Goal: Task Accomplishment & Management: Manage account settings

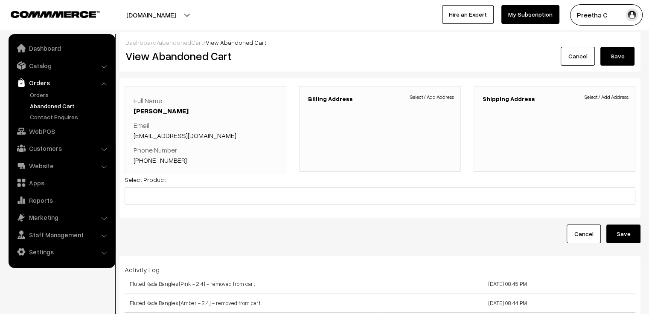
click at [577, 55] on link "Cancel" at bounding box center [578, 56] width 34 height 19
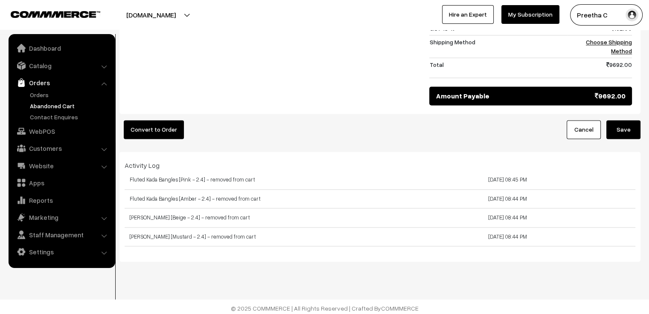
scroll to position [1153, 0]
click at [45, 99] on link "Orders" at bounding box center [70, 94] width 84 height 9
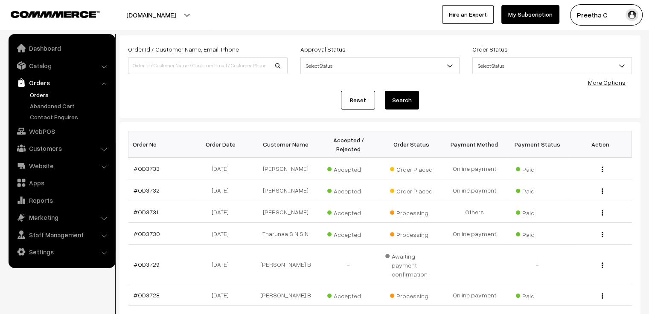
scroll to position [85, 0]
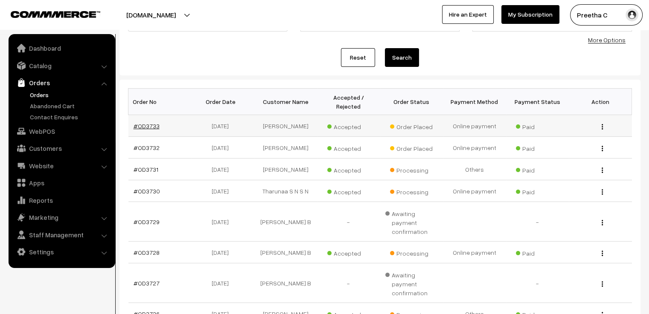
click at [148, 122] on link "#OD3733" at bounding box center [147, 125] width 26 height 7
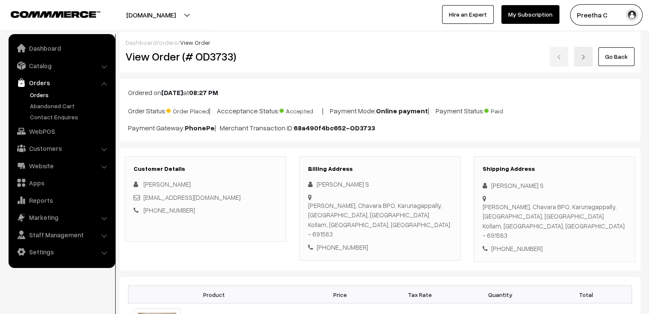
click at [589, 61] on link at bounding box center [583, 57] width 19 height 20
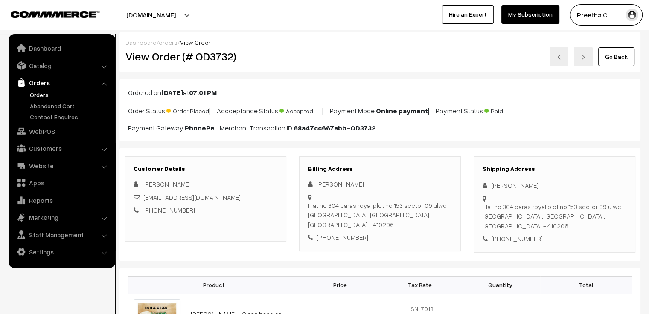
click at [610, 61] on link "Go Back" at bounding box center [616, 56] width 36 height 19
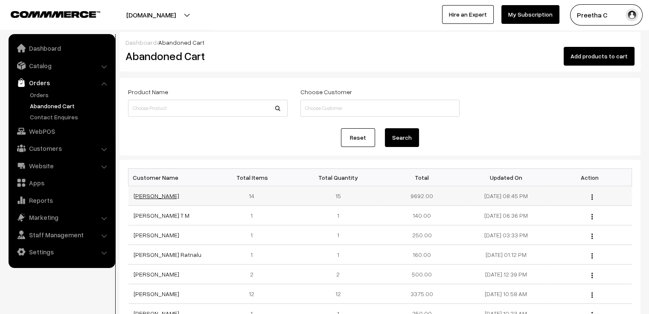
click at [154, 198] on link "[PERSON_NAME]" at bounding box center [157, 195] width 46 height 7
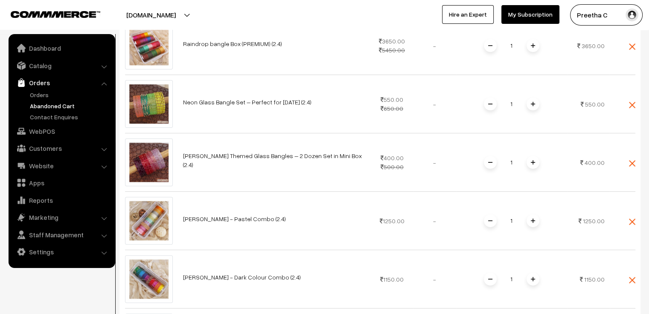
scroll to position [21, 0]
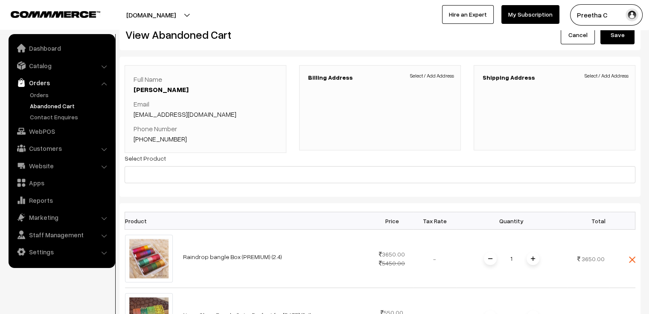
click at [446, 76] on span "Select / Add Address" at bounding box center [432, 76] width 44 height 8
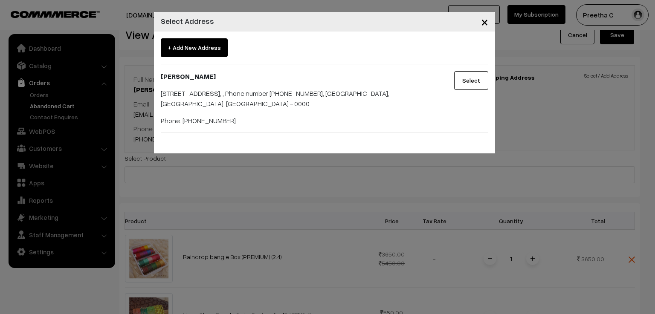
click at [458, 77] on button "Select" at bounding box center [471, 80] width 34 height 19
click at [459, 77] on div "Select" at bounding box center [466, 98] width 57 height 55
click at [469, 83] on div "Select" at bounding box center [466, 98] width 57 height 55
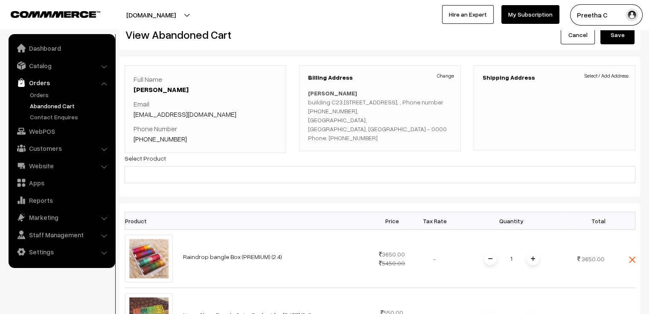
click at [617, 76] on span "Select / Add Address" at bounding box center [607, 76] width 44 height 8
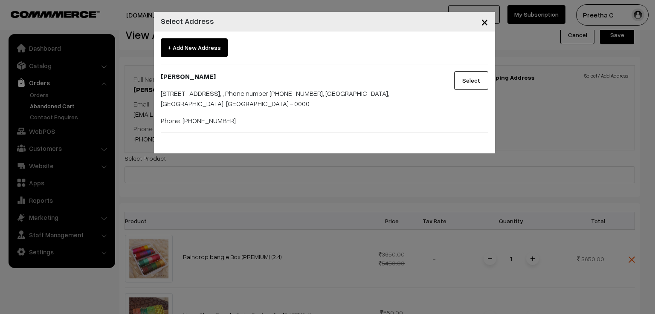
click at [466, 77] on button "Select" at bounding box center [471, 80] width 34 height 19
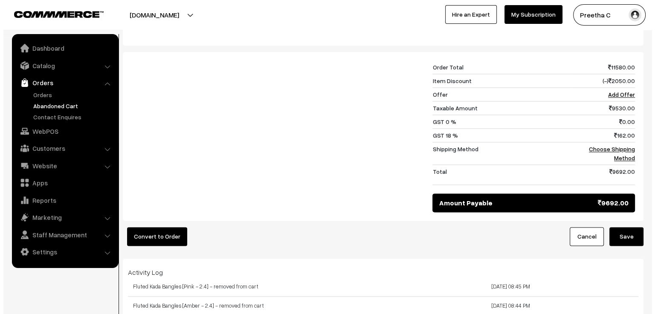
scroll to position [1131, 0]
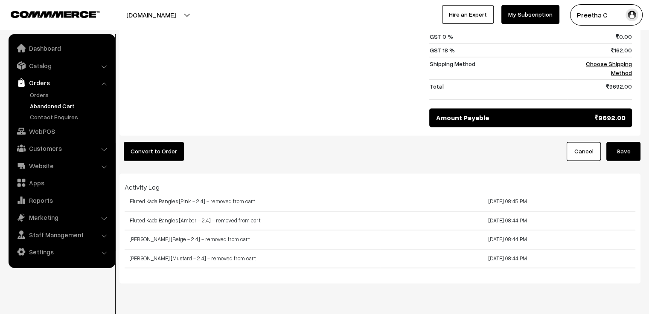
click at [152, 152] on button "Convert to Order" at bounding box center [154, 151] width 60 height 19
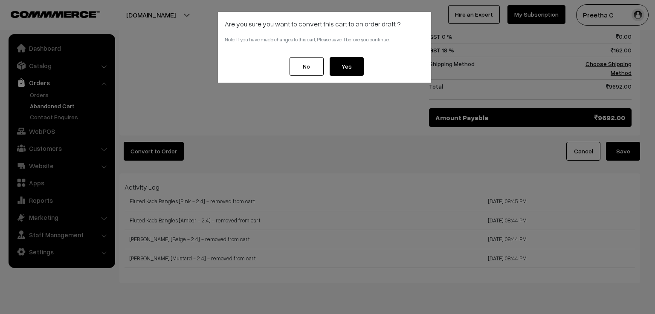
click at [340, 66] on button "Yes" at bounding box center [347, 66] width 34 height 19
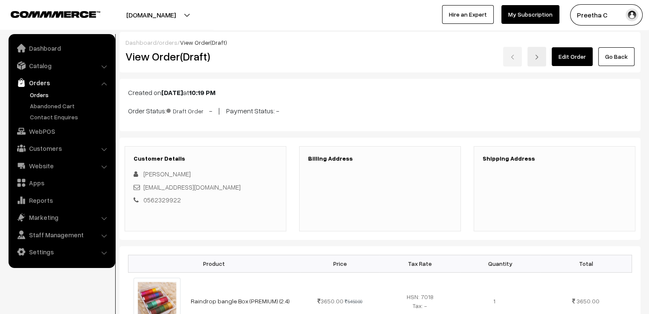
click at [347, 158] on h3 "Billing Address" at bounding box center [380, 158] width 144 height 7
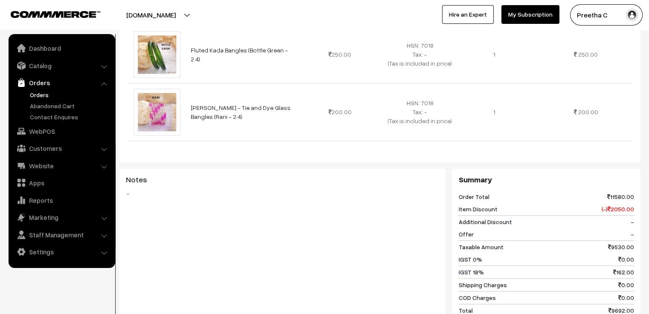
scroll to position [1119, 0]
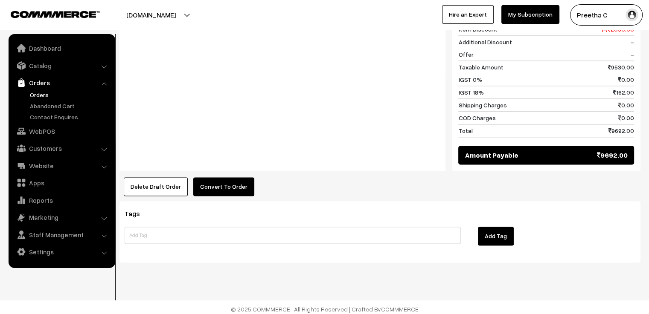
click at [223, 185] on button "Convert To Order" at bounding box center [223, 187] width 61 height 19
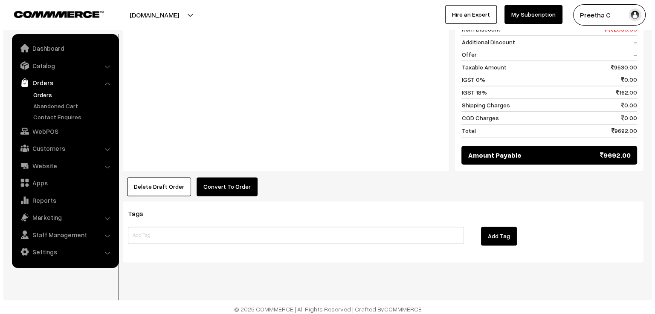
scroll to position [1129, 0]
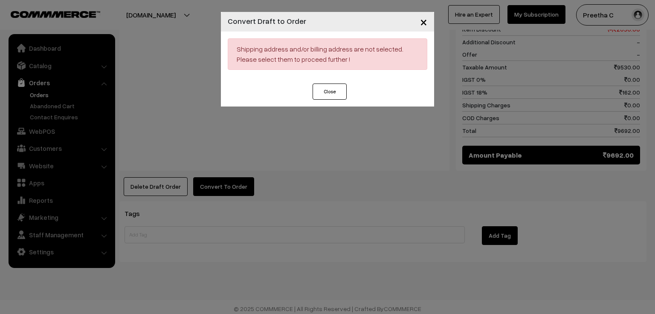
click at [332, 95] on button "Close" at bounding box center [330, 92] width 34 height 16
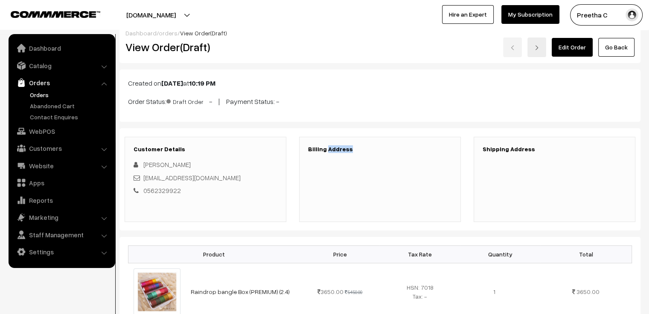
scroll to position [0, 0]
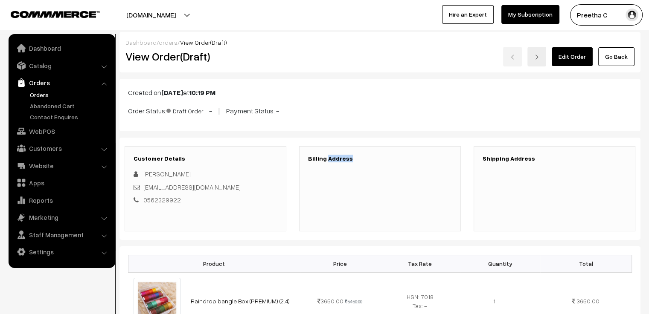
click at [343, 169] on div "Billing Address" at bounding box center [380, 188] width 162 height 85
click at [343, 172] on div "Billing Address" at bounding box center [380, 188] width 162 height 85
click at [347, 173] on div "Billing Address" at bounding box center [380, 188] width 162 height 85
drag, startPoint x: 350, startPoint y: 174, endPoint x: 365, endPoint y: 180, distance: 16.3
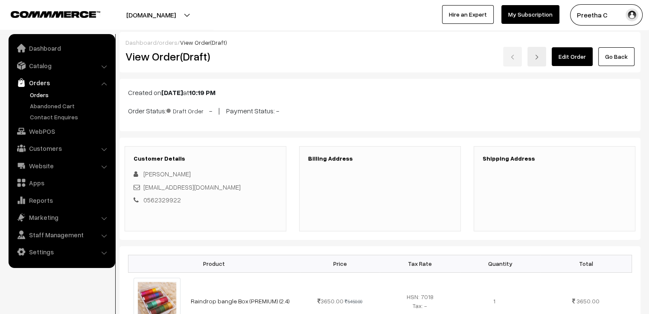
click at [352, 175] on div "Billing Address" at bounding box center [380, 188] width 162 height 85
drag, startPoint x: 369, startPoint y: 181, endPoint x: 439, endPoint y: 170, distance: 71.3
click at [369, 182] on div "Billing Address" at bounding box center [380, 188] width 162 height 85
click at [582, 58] on link "Edit Order" at bounding box center [572, 56] width 41 height 19
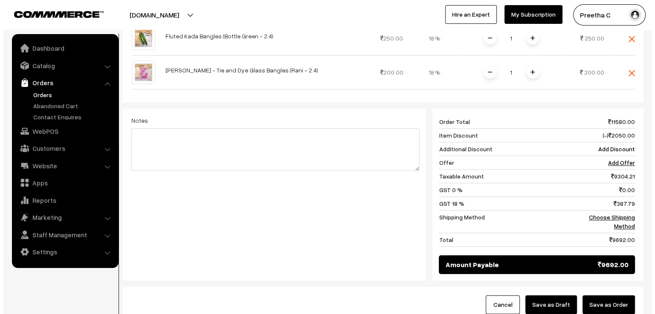
scroll to position [783, 0]
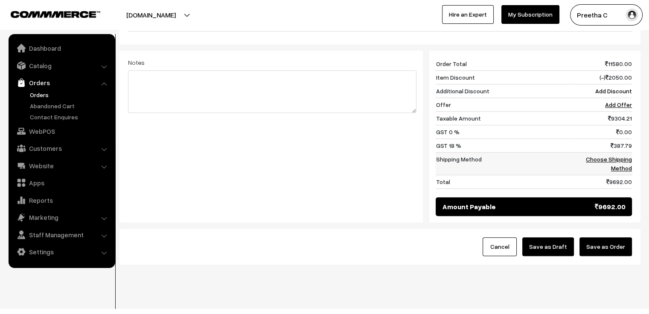
click at [617, 156] on link "Choose Shipping Method" at bounding box center [609, 164] width 46 height 16
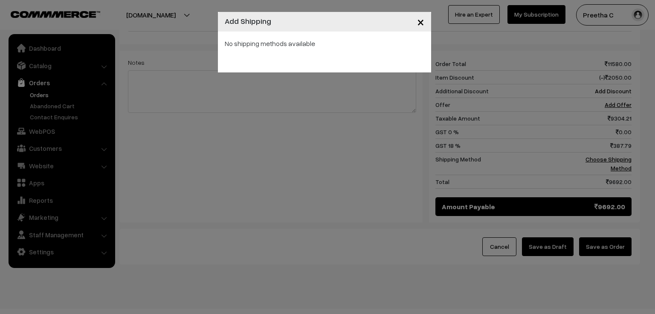
click at [423, 23] on span "×" at bounding box center [420, 22] width 7 height 16
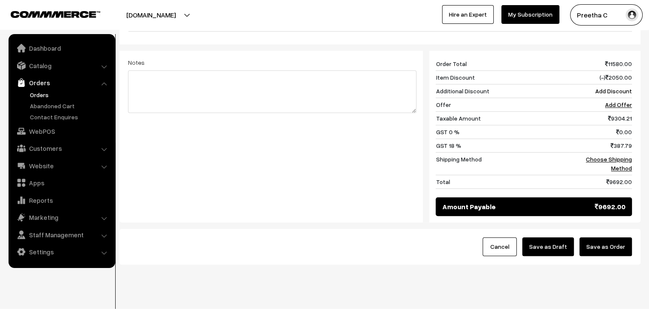
click at [612, 238] on button "Save as Order" at bounding box center [605, 247] width 52 height 19
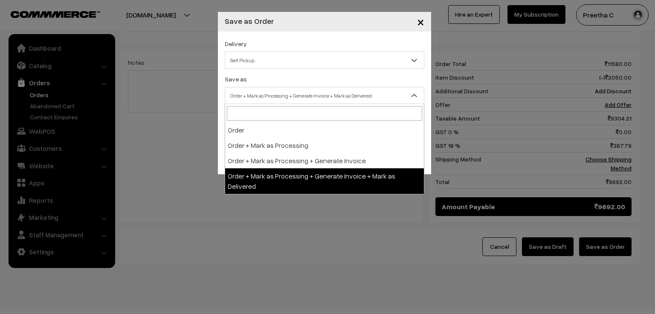
click at [320, 92] on span "Order + Mark as Processing + Generate Invoice + Mark as Delivered" at bounding box center [324, 95] width 199 height 15
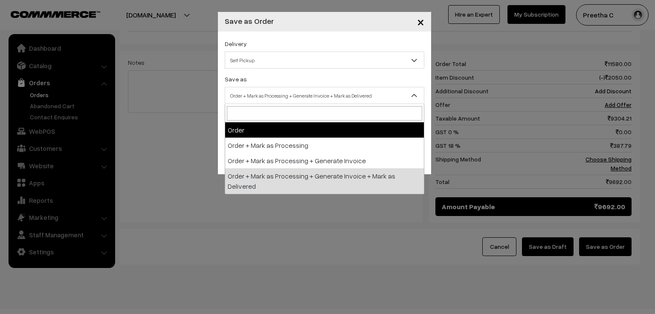
select select "1"
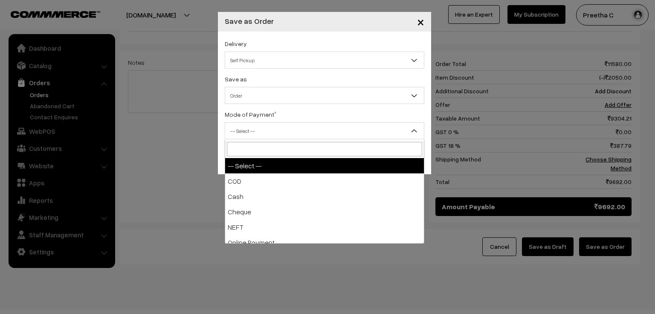
click at [304, 128] on span "-- Select --" at bounding box center [324, 131] width 199 height 15
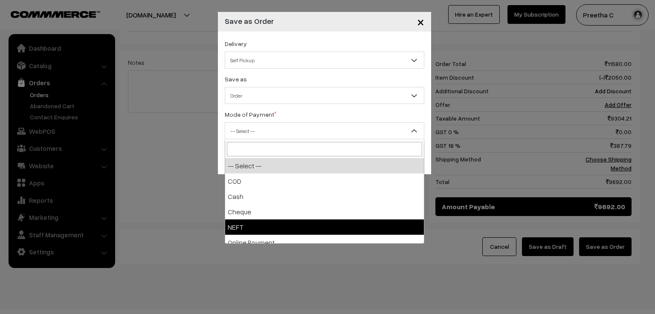
scroll to position [38, 0]
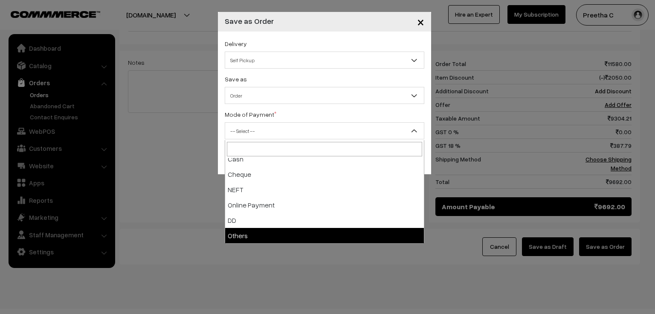
select select "7"
checkbox input "true"
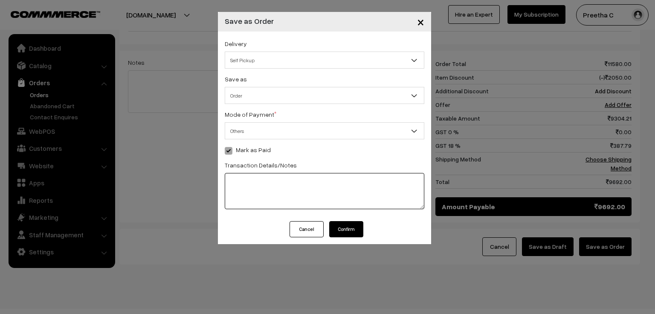
click at [268, 189] on textarea at bounding box center [325, 191] width 200 height 36
type textarea "KKBKN62025081909660162"
click at [347, 229] on button "Confirm" at bounding box center [346, 229] width 34 height 16
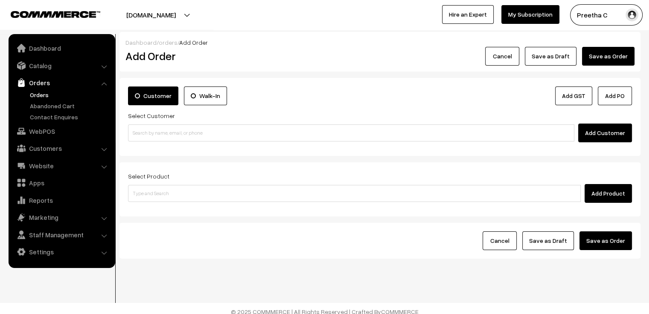
scroll to position [6, 0]
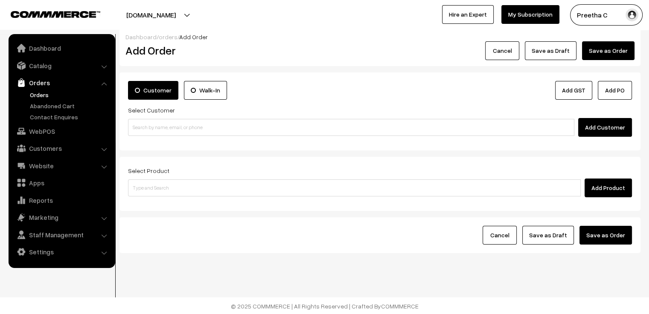
click at [510, 238] on button "Cancel" at bounding box center [500, 235] width 34 height 19
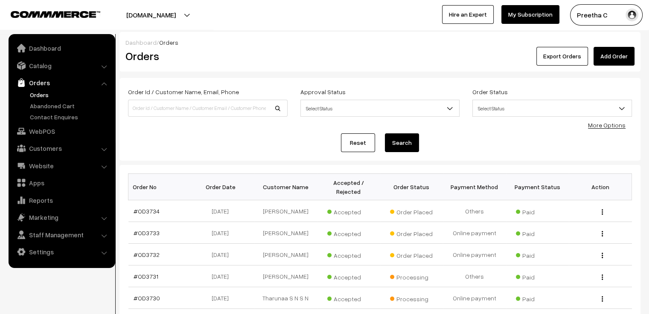
scroll to position [85, 0]
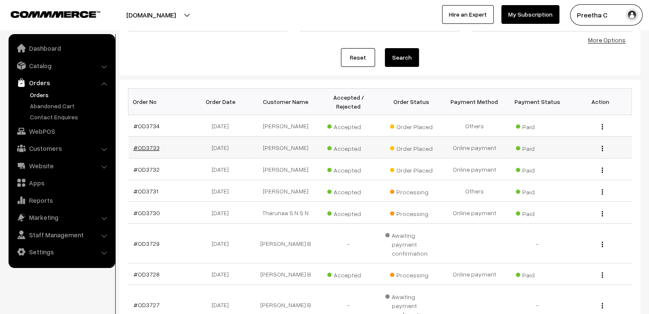
click at [142, 144] on link "#OD3733" at bounding box center [147, 147] width 26 height 7
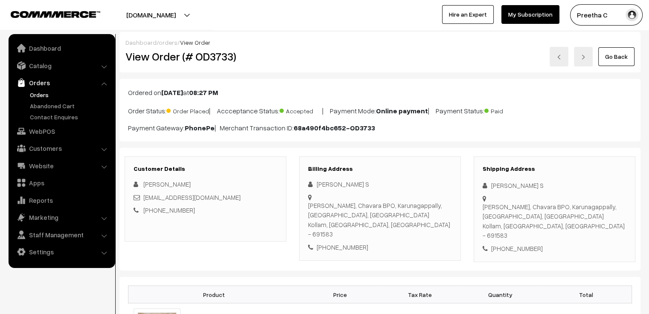
click at [614, 60] on link "Go Back" at bounding box center [616, 56] width 36 height 19
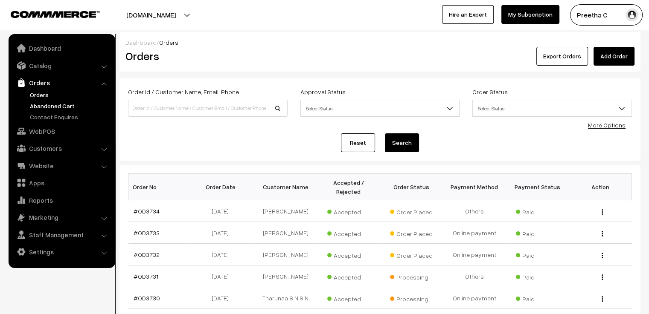
click at [64, 109] on link "Abandoned Cart" at bounding box center [70, 106] width 84 height 9
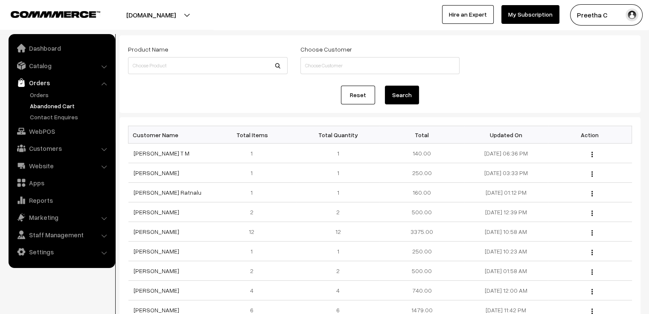
scroll to position [85, 0]
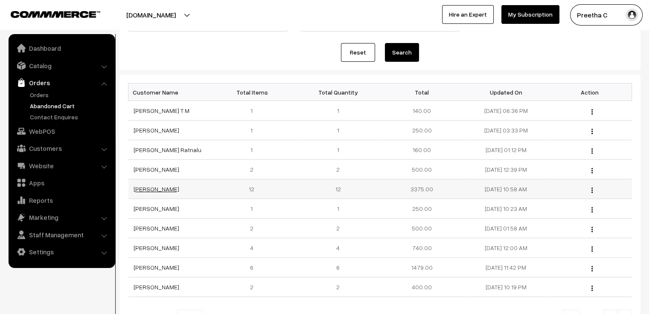
click at [157, 190] on link "[PERSON_NAME]" at bounding box center [157, 189] width 46 height 7
